Goal: Information Seeking & Learning: Learn about a topic

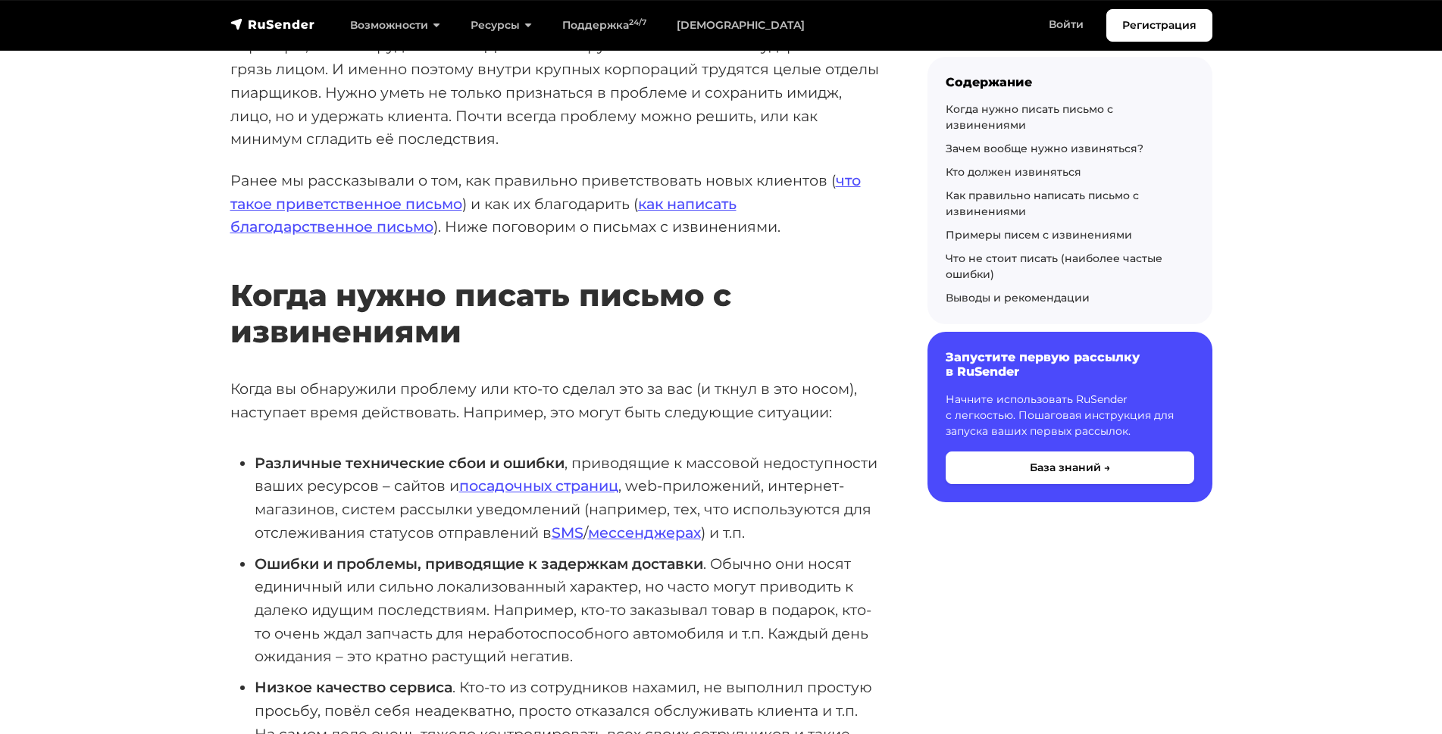
scroll to position [327, 0]
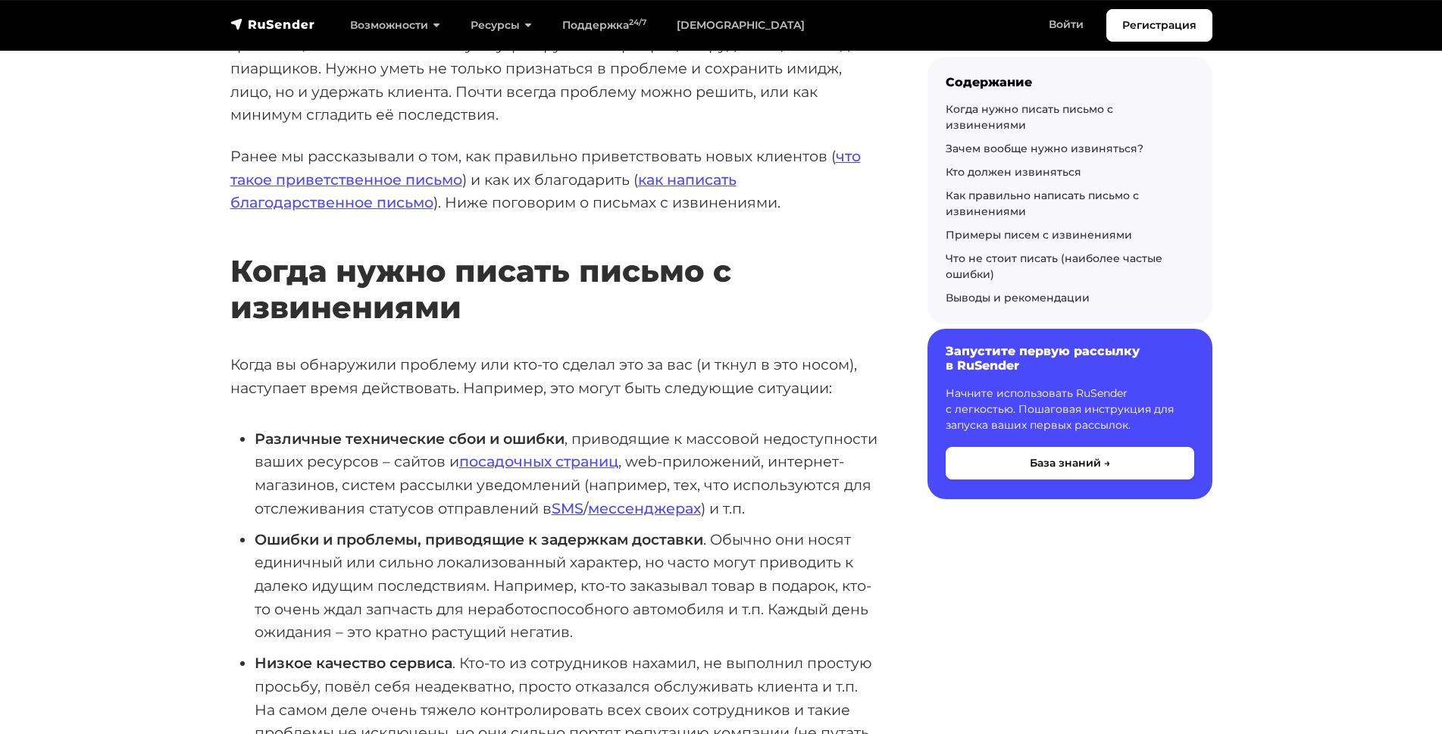
click at [1001, 344] on h6 "Запустите первую рассылку в RuSender" at bounding box center [1070, 358] width 249 height 29
